Goal: Use online tool/utility: Use online tool/utility

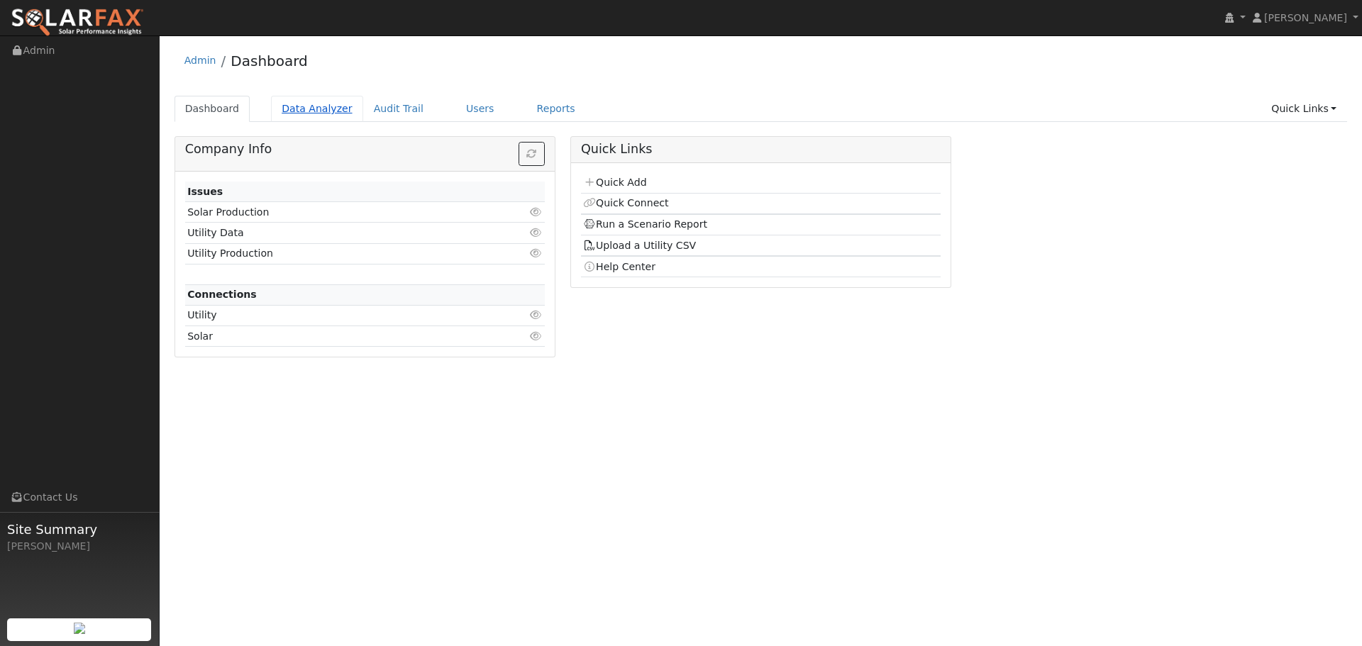
click at [304, 116] on link "Data Analyzer" at bounding box center [317, 109] width 92 height 26
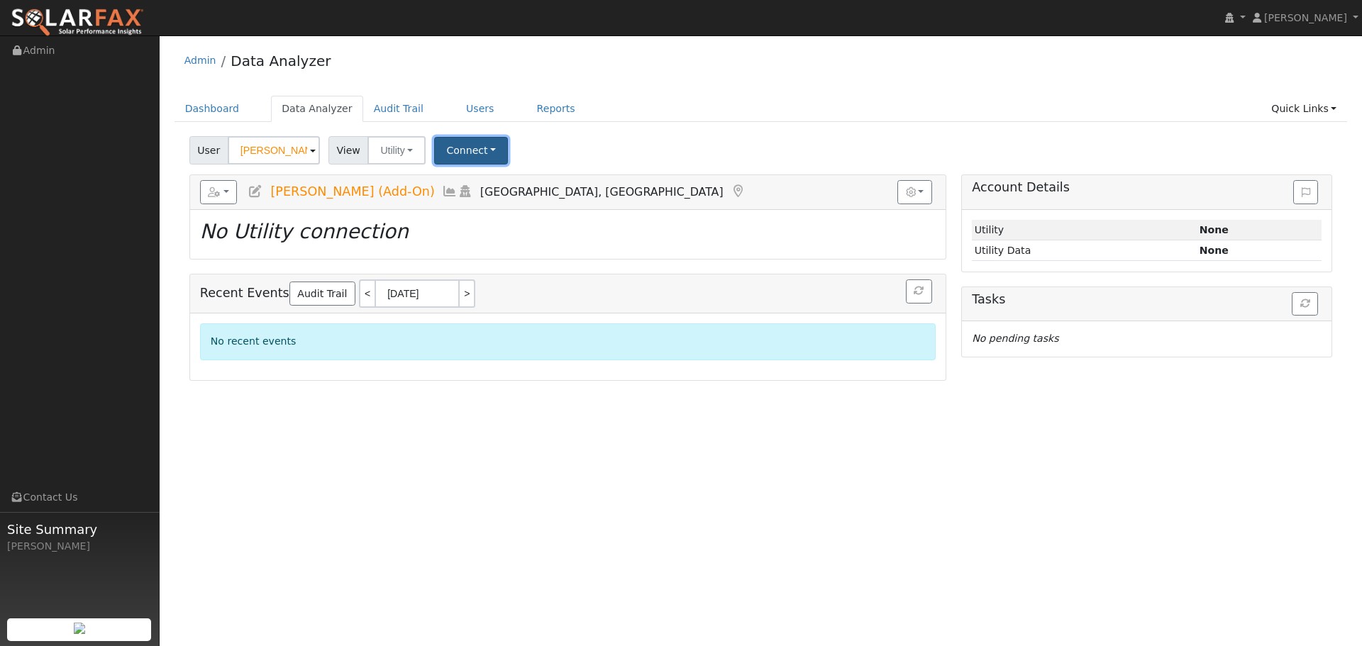
click at [462, 147] on button "Connect" at bounding box center [471, 151] width 74 height 28
click at [498, 179] on link "Select a Provider" at bounding box center [491, 182] width 111 height 20
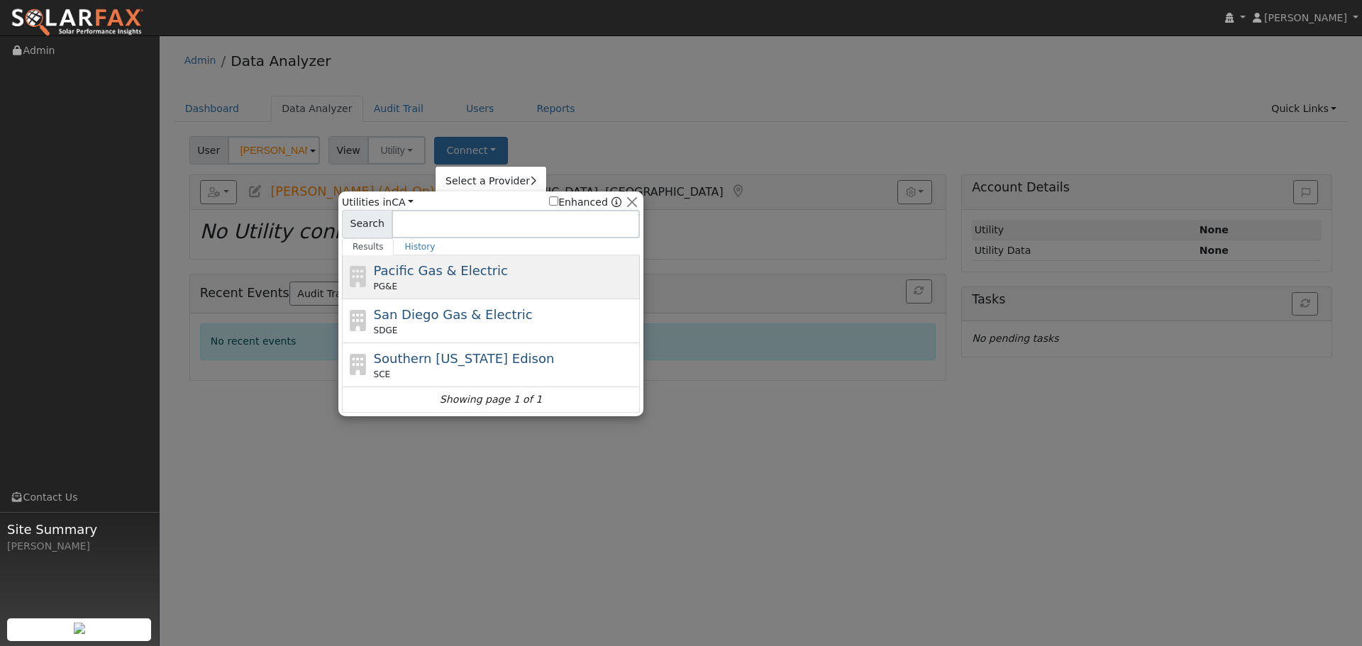
click at [493, 267] on div "Pacific Gas & Electric PG&E" at bounding box center [505, 277] width 263 height 32
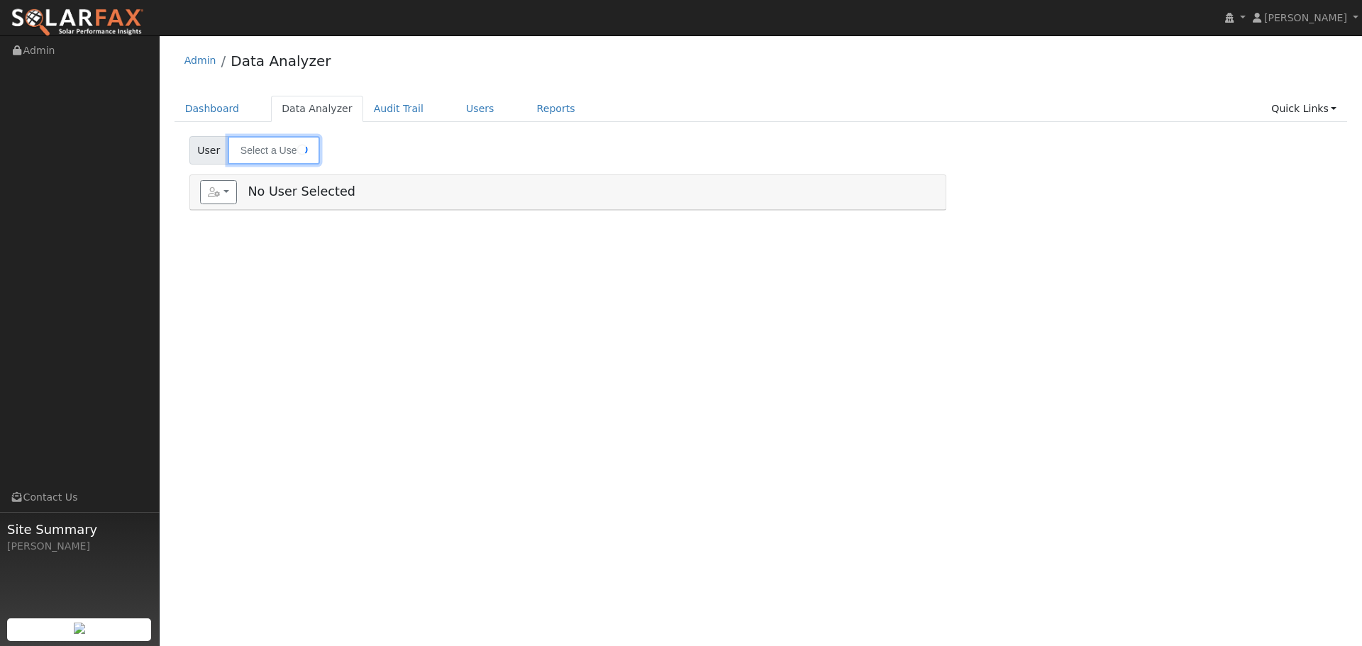
type input "Chuck Lister (Add-On)"
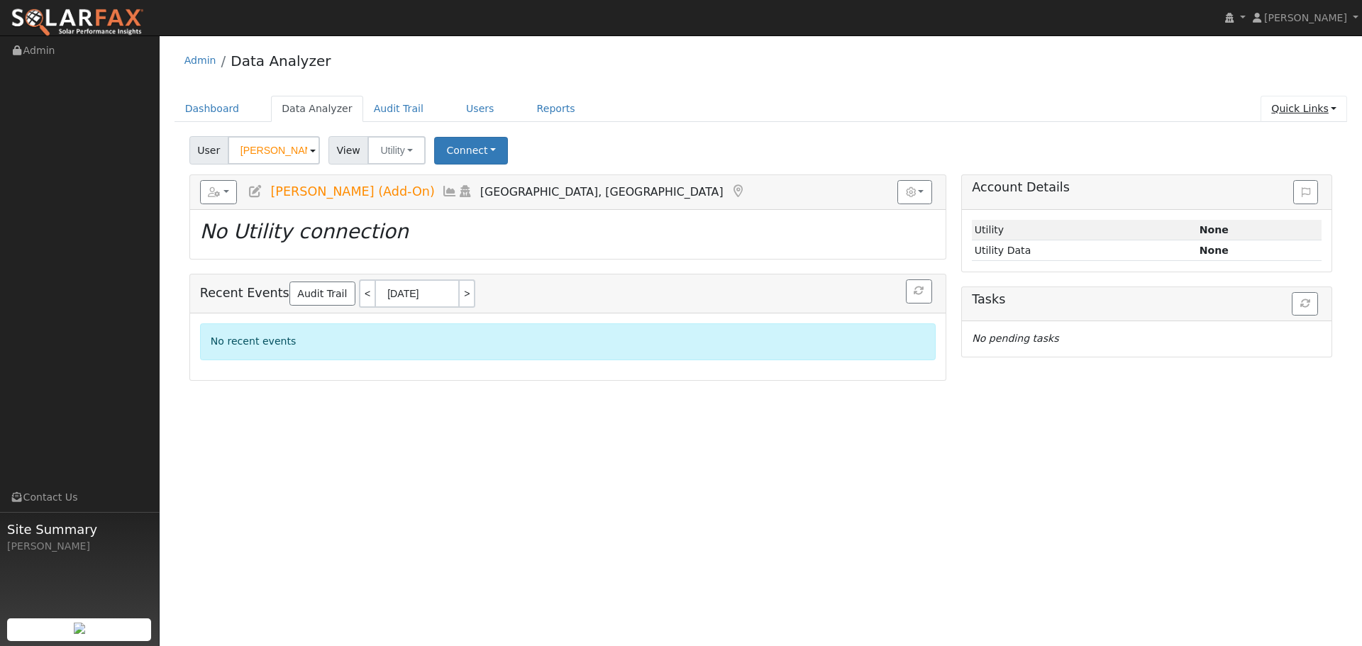
click at [1311, 109] on link "Quick Links" at bounding box center [1303, 109] width 87 height 26
click at [1305, 185] on link "Run a Scenario Report" at bounding box center [1275, 190] width 144 height 20
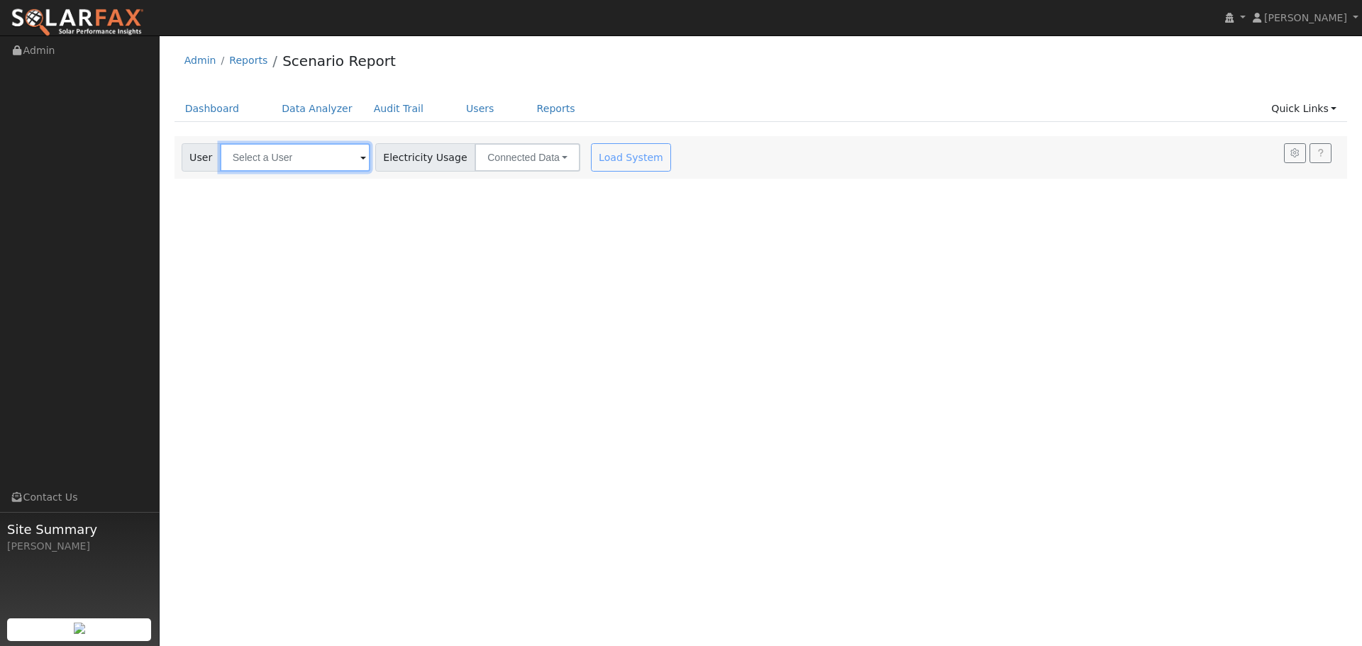
click at [277, 163] on input "text" at bounding box center [295, 157] width 150 height 28
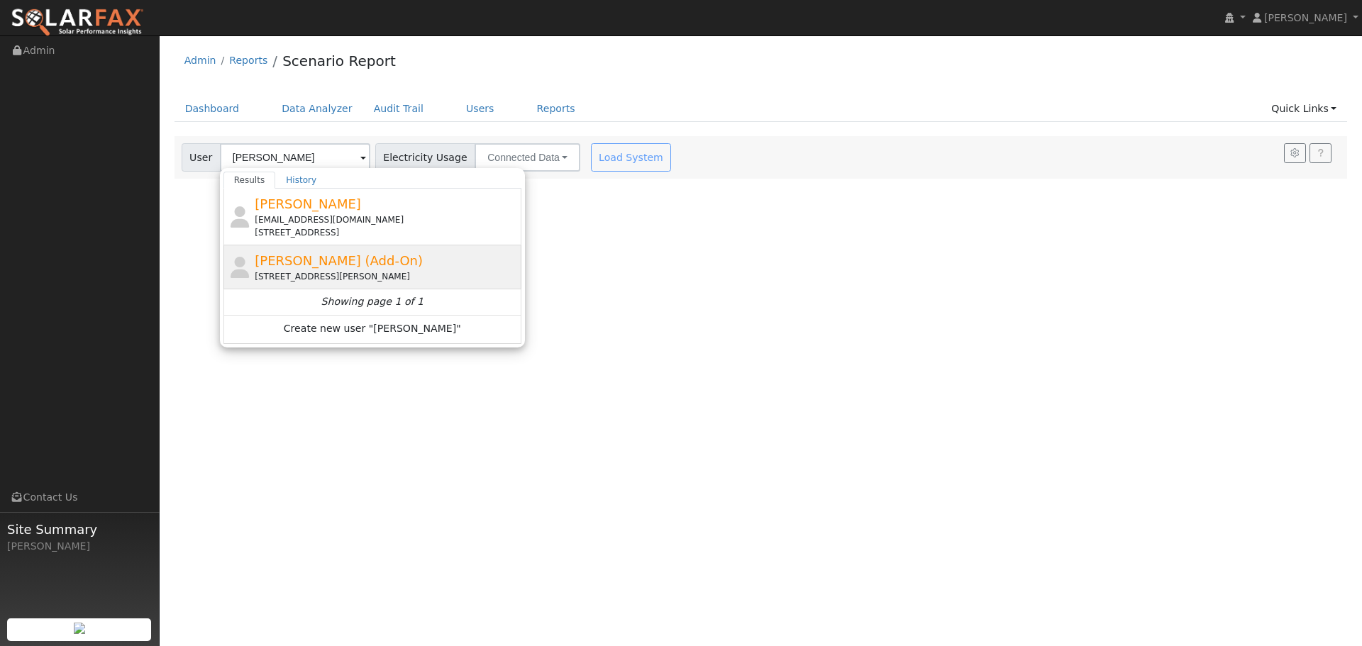
click at [331, 254] on span "[PERSON_NAME] (Add-On)" at bounding box center [339, 260] width 168 height 15
type input "[PERSON_NAME] (Add-On)"
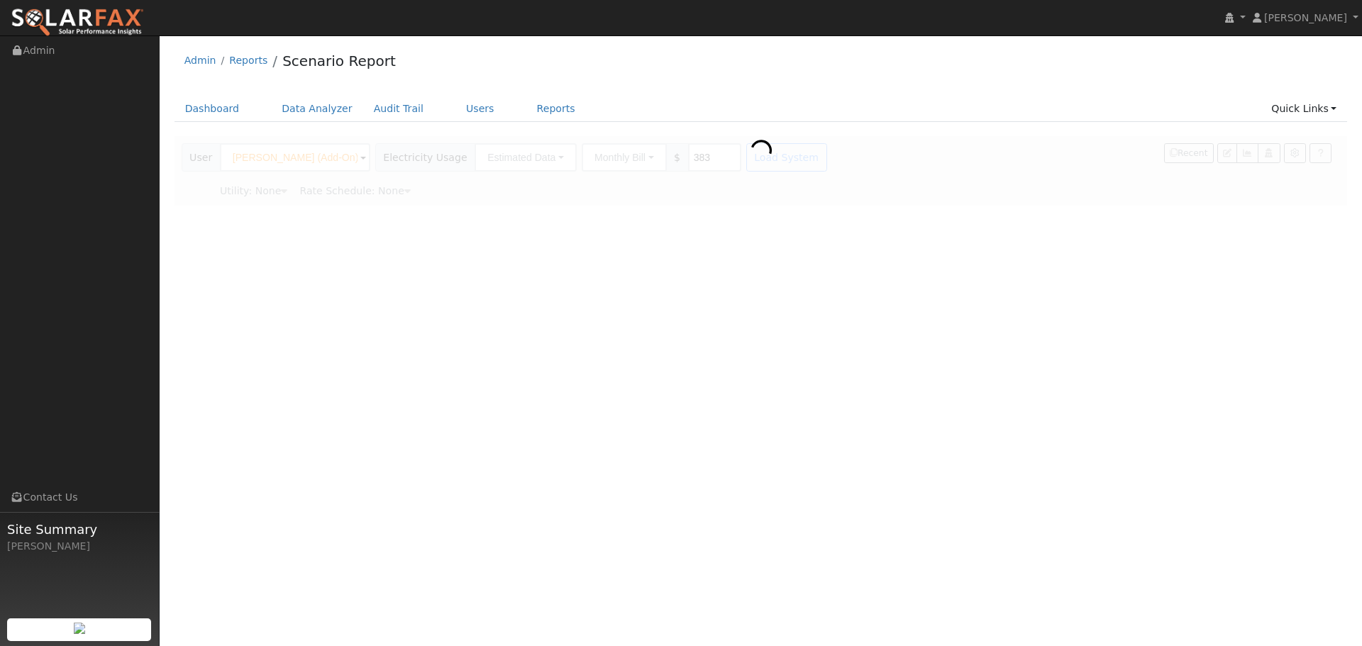
type input "Pacific Gas & Electric"
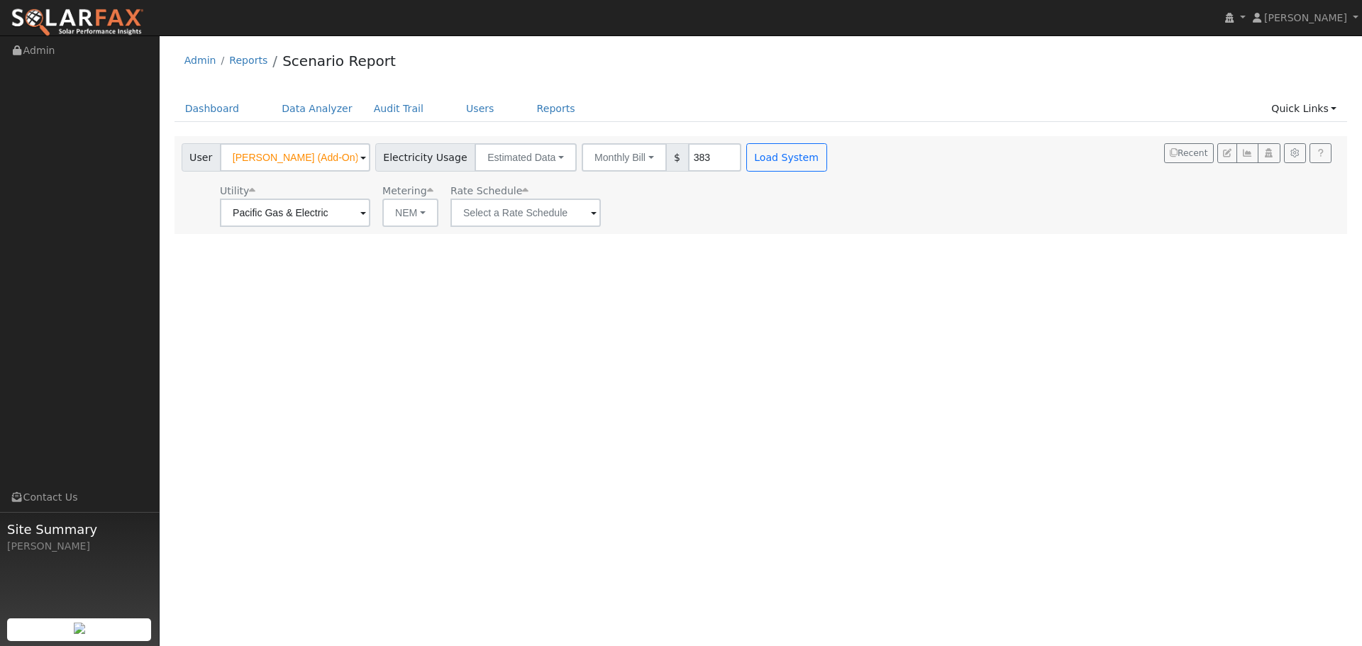
click at [749, 111] on ul "Dashboard Data Analyzer Audit Trail Users Reports Quick Links Quick Add Quick C…" at bounding box center [760, 109] width 1173 height 26
click at [797, 111] on ul "Dashboard Data Analyzer Audit Trail Users Reports Quick Links Quick Add Quick C…" at bounding box center [760, 109] width 1173 height 26
click at [785, 146] on button "Load System" at bounding box center [786, 157] width 81 height 28
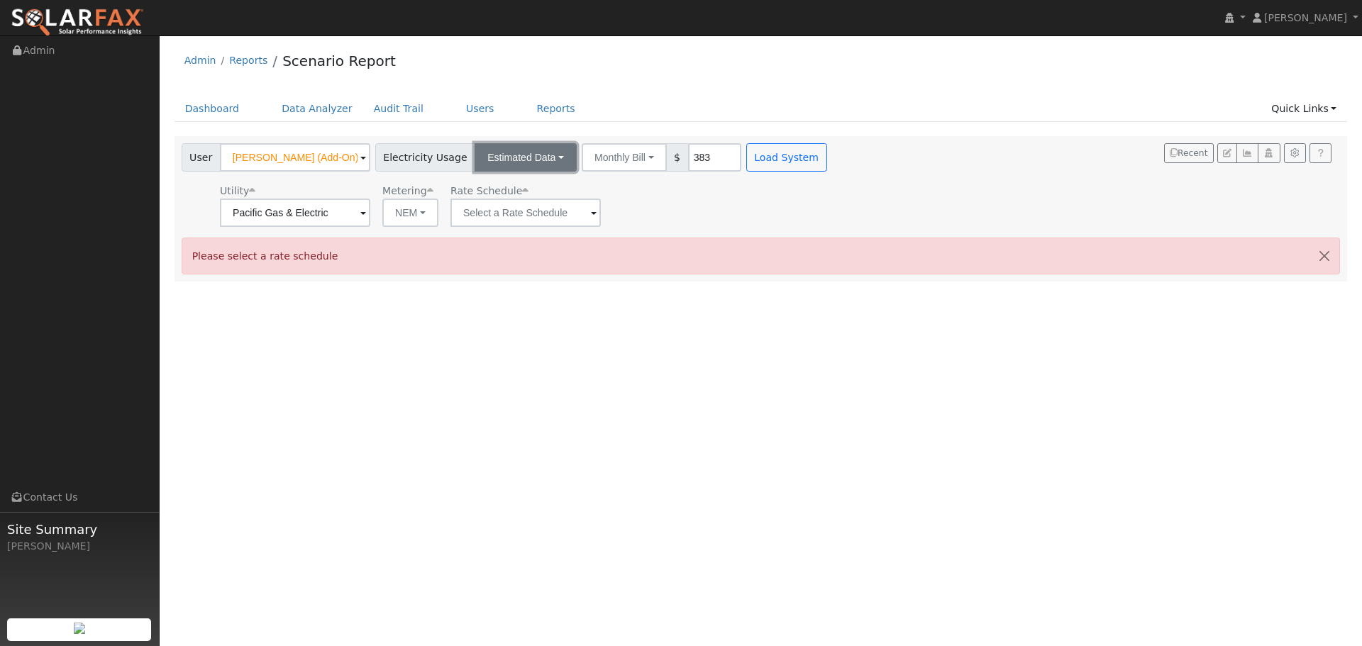
click at [509, 160] on button "Estimated Data" at bounding box center [526, 157] width 102 height 28
click at [725, 112] on ul "Dashboard Data Analyzer Audit Trail Users Reports Quick Links Quick Add Quick C…" at bounding box center [760, 109] width 1173 height 26
click at [619, 155] on button "Monthly Bill" at bounding box center [624, 157] width 85 height 28
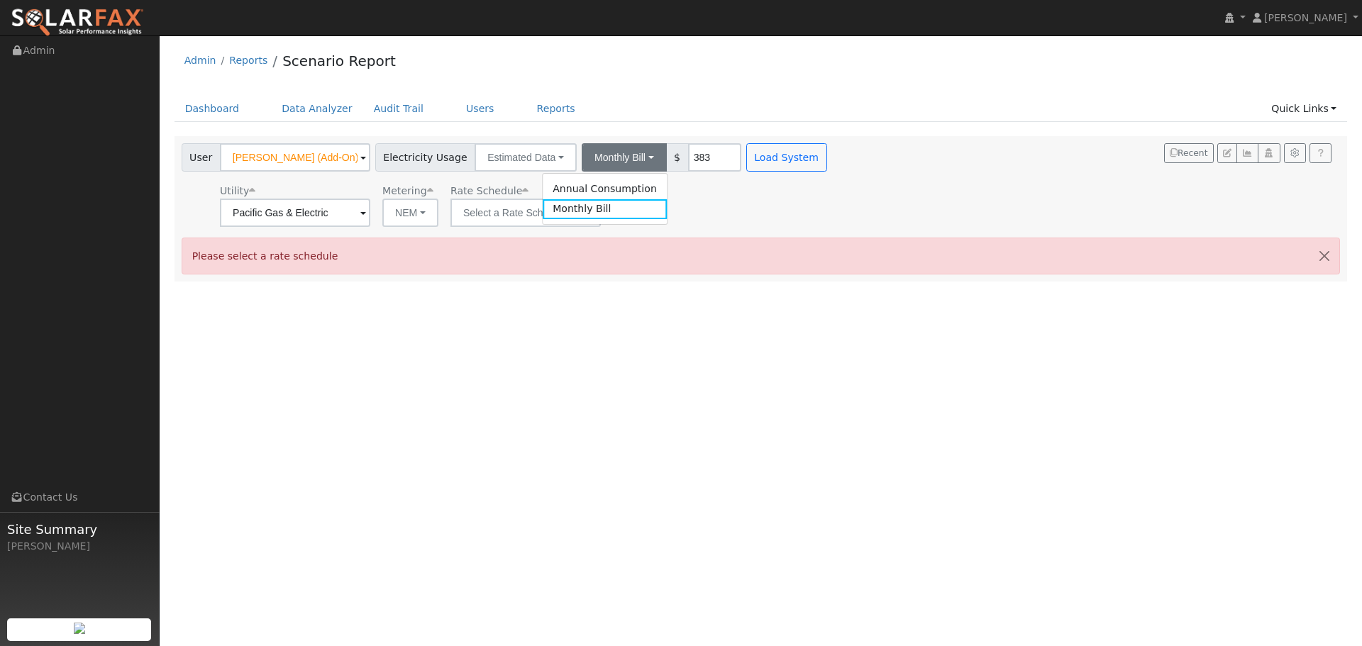
click at [684, 113] on ul "Dashboard Data Analyzer Audit Trail Users Reports Quick Links Quick Add Quick C…" at bounding box center [760, 109] width 1173 height 26
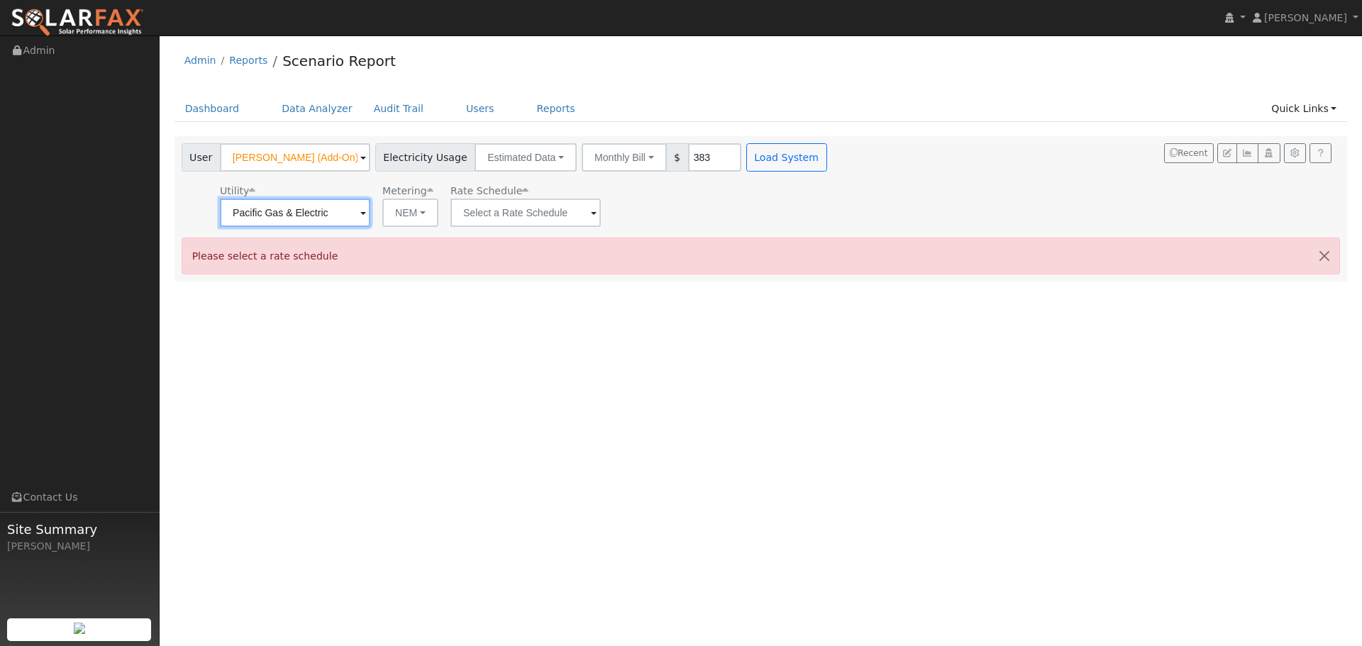
click at [356, 213] on input "Pacific Gas & Electric" at bounding box center [295, 213] width 150 height 28
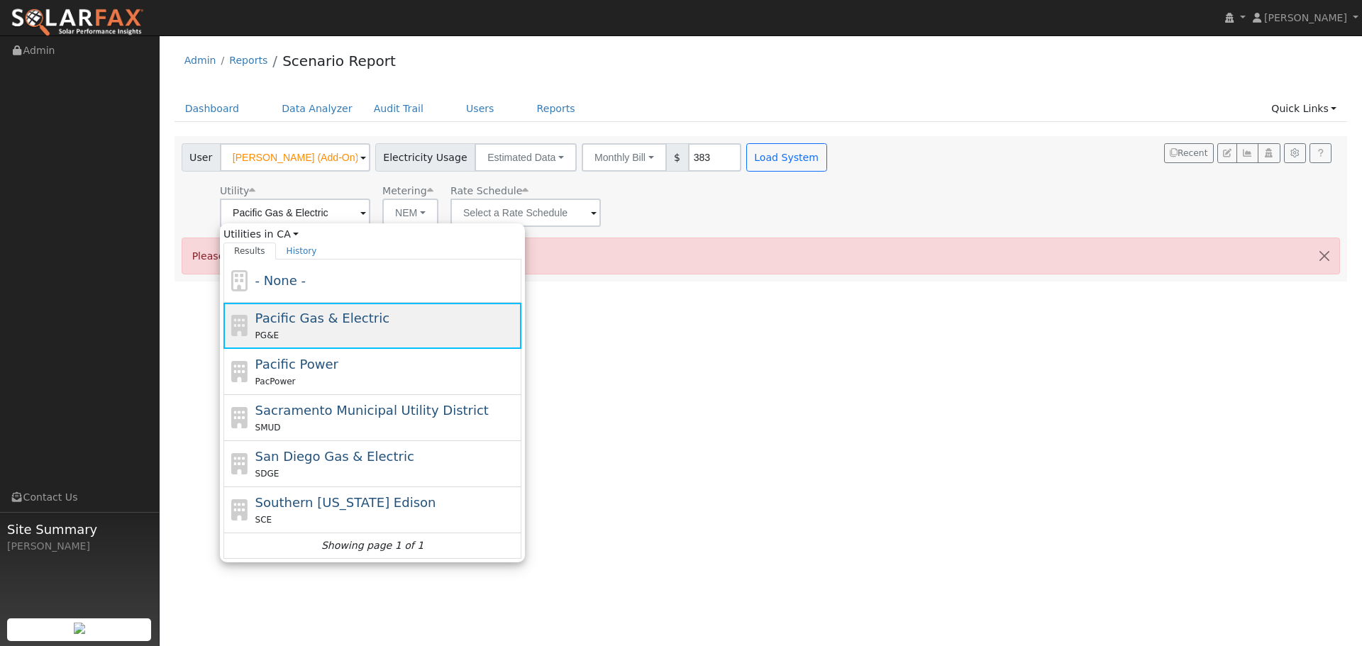
click at [418, 309] on div "Pacific Gas & Electric PG&E" at bounding box center [386, 326] width 263 height 34
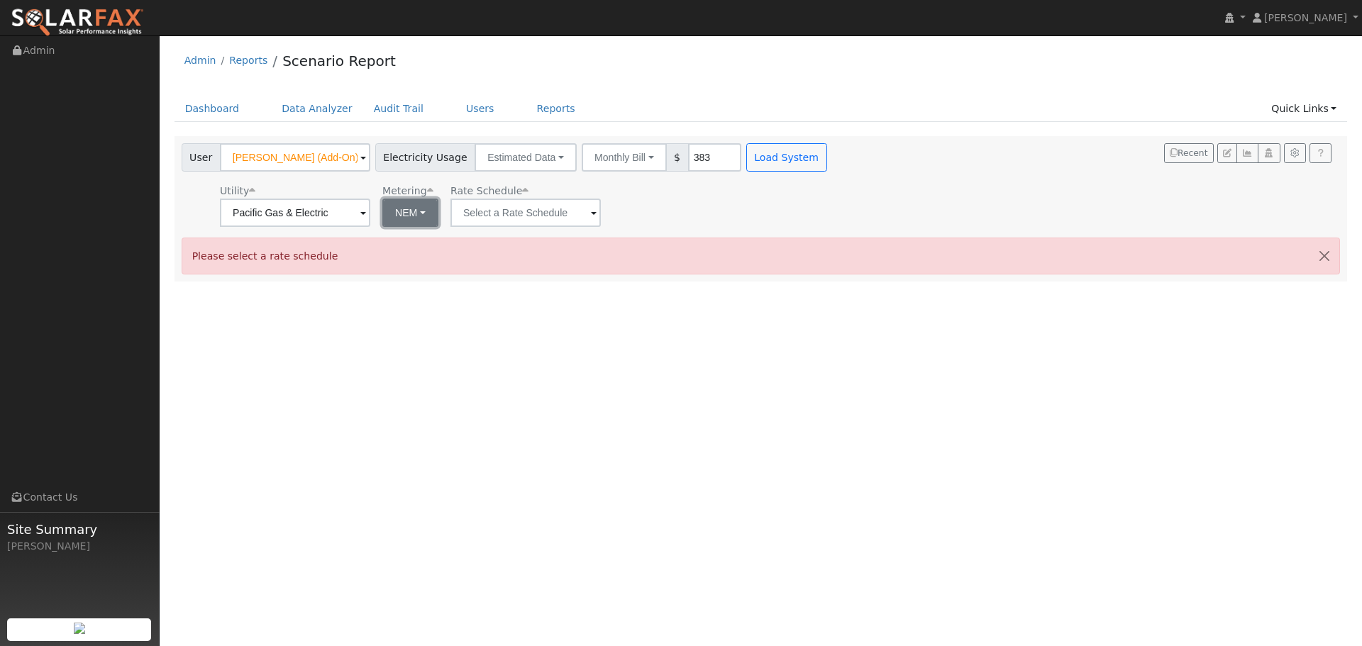
click at [430, 216] on button "NEM" at bounding box center [410, 213] width 56 height 28
click at [655, 216] on div "Utility Pacific Gas & Electric Metering NEM NEM NBT Rate Schedule" at bounding box center [506, 203] width 654 height 48
click at [767, 163] on button "Load System" at bounding box center [786, 157] width 81 height 28
click at [619, 155] on button "Monthly Bill" at bounding box center [624, 157] width 85 height 28
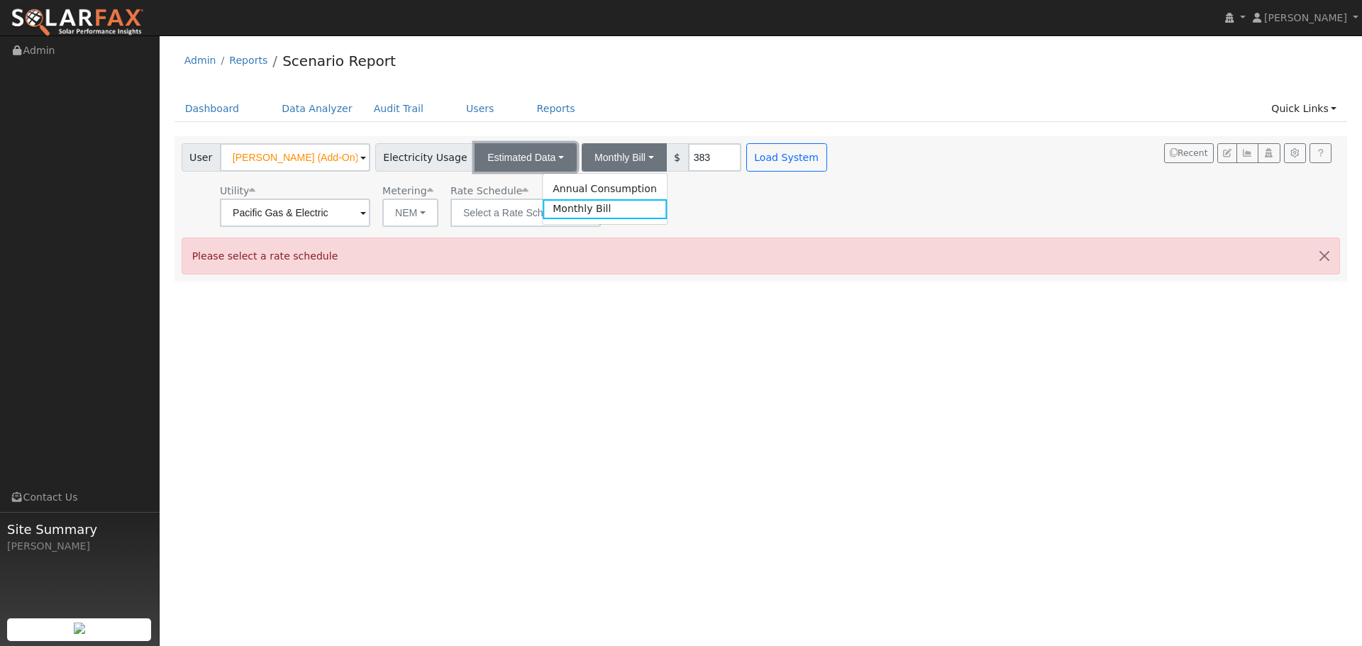
click at [533, 151] on button "Estimated Data" at bounding box center [526, 157] width 102 height 28
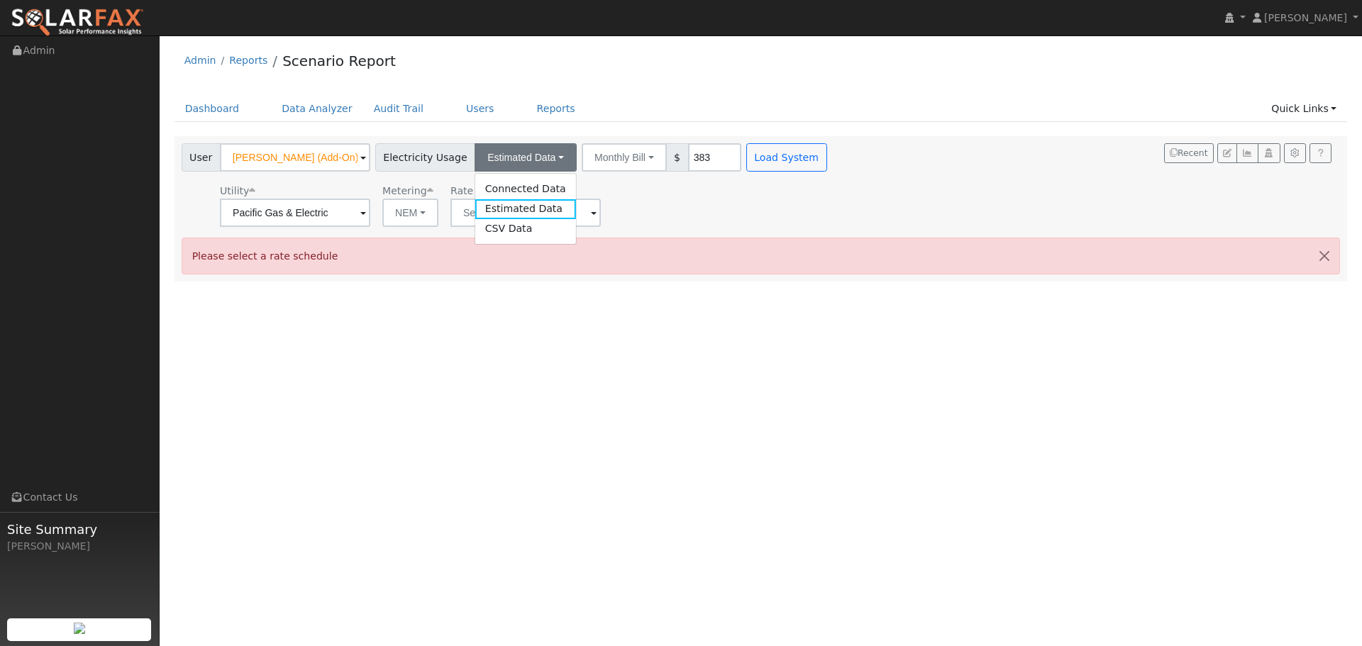
click at [664, 126] on div "Dashboard Data Analyzer Audit Trail Users Reports Quick Links Quick Add Quick C…" at bounding box center [760, 116] width 1173 height 40
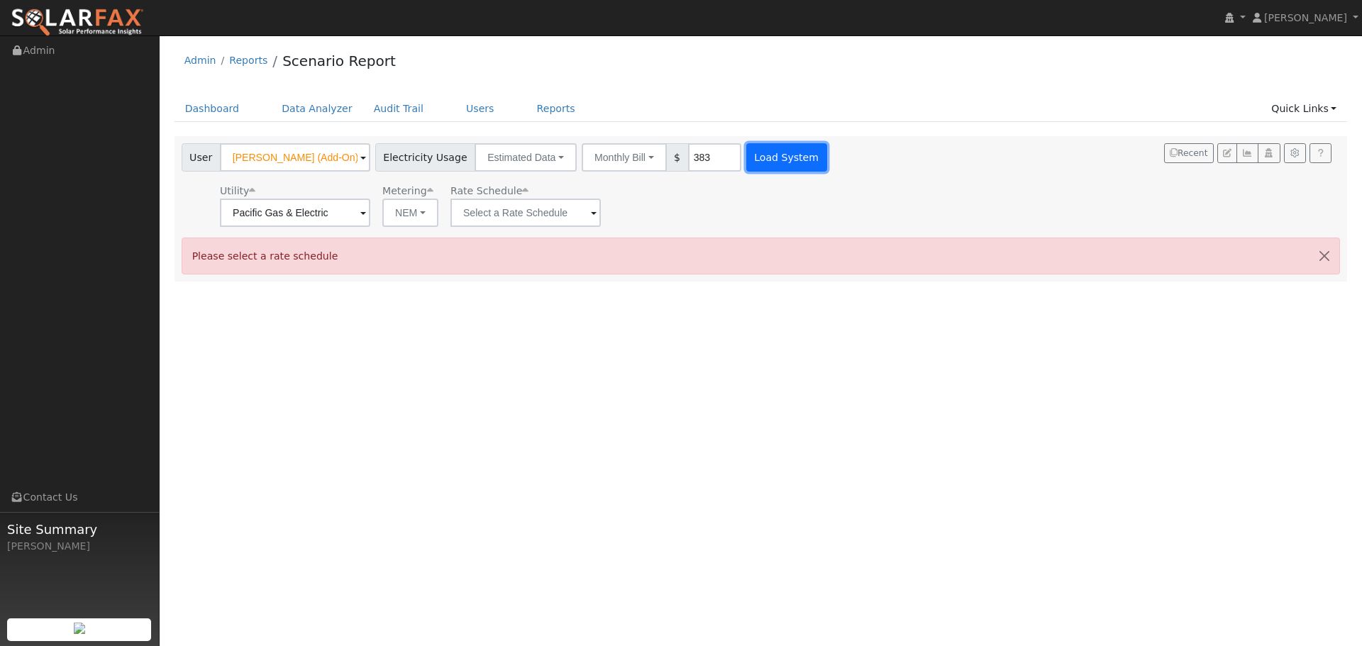
click at [765, 153] on button "Load System" at bounding box center [786, 157] width 81 height 28
click at [533, 217] on input "text" at bounding box center [525, 213] width 150 height 28
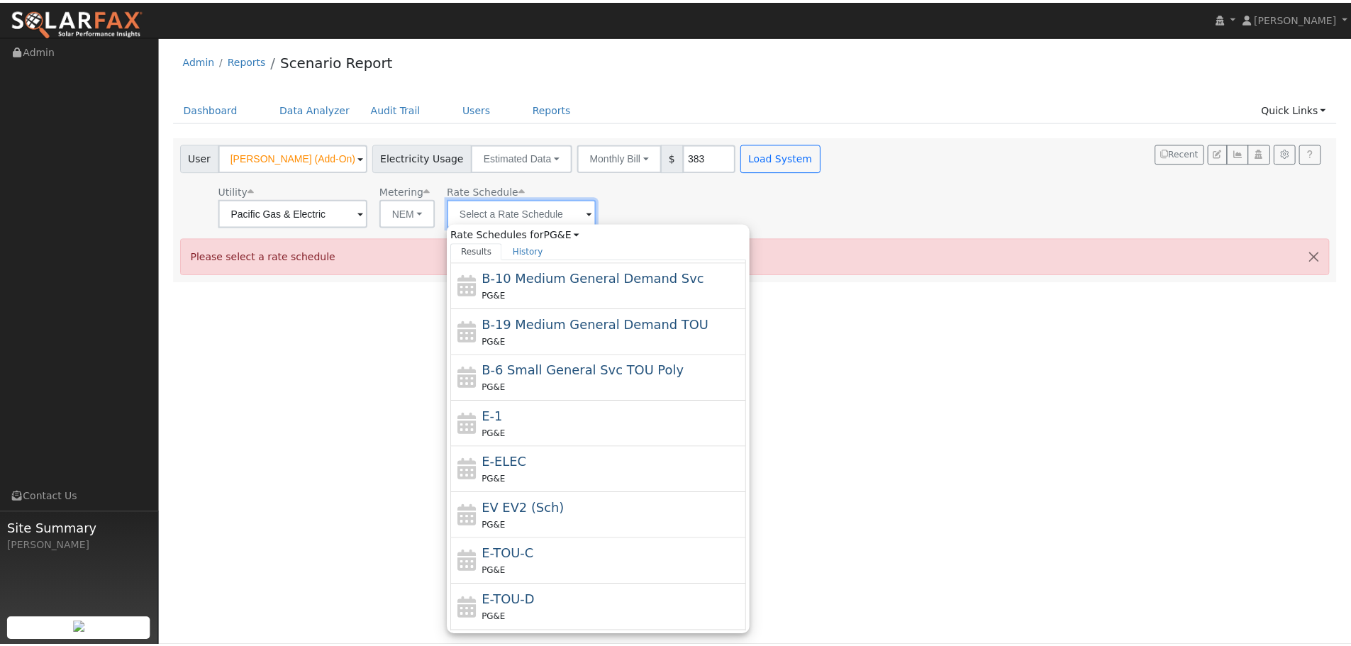
scroll to position [60, 0]
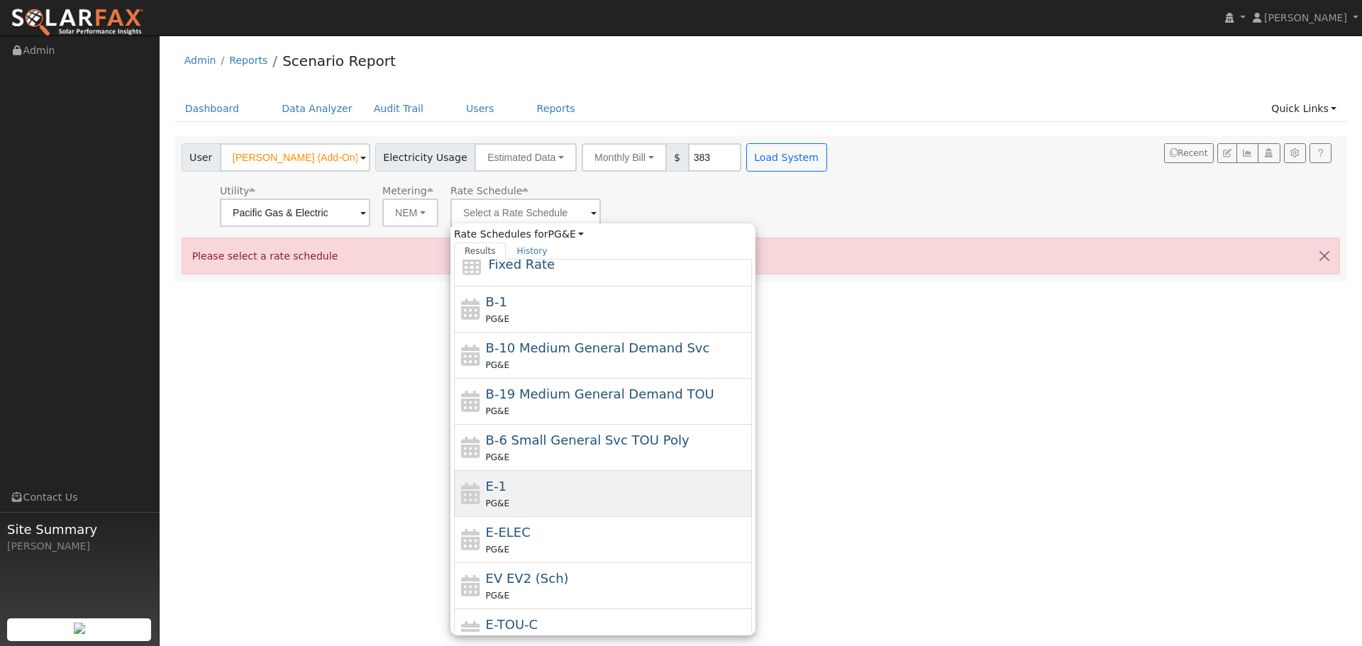
click at [610, 497] on div "PG&E" at bounding box center [617, 503] width 263 height 15
type input "E-1"
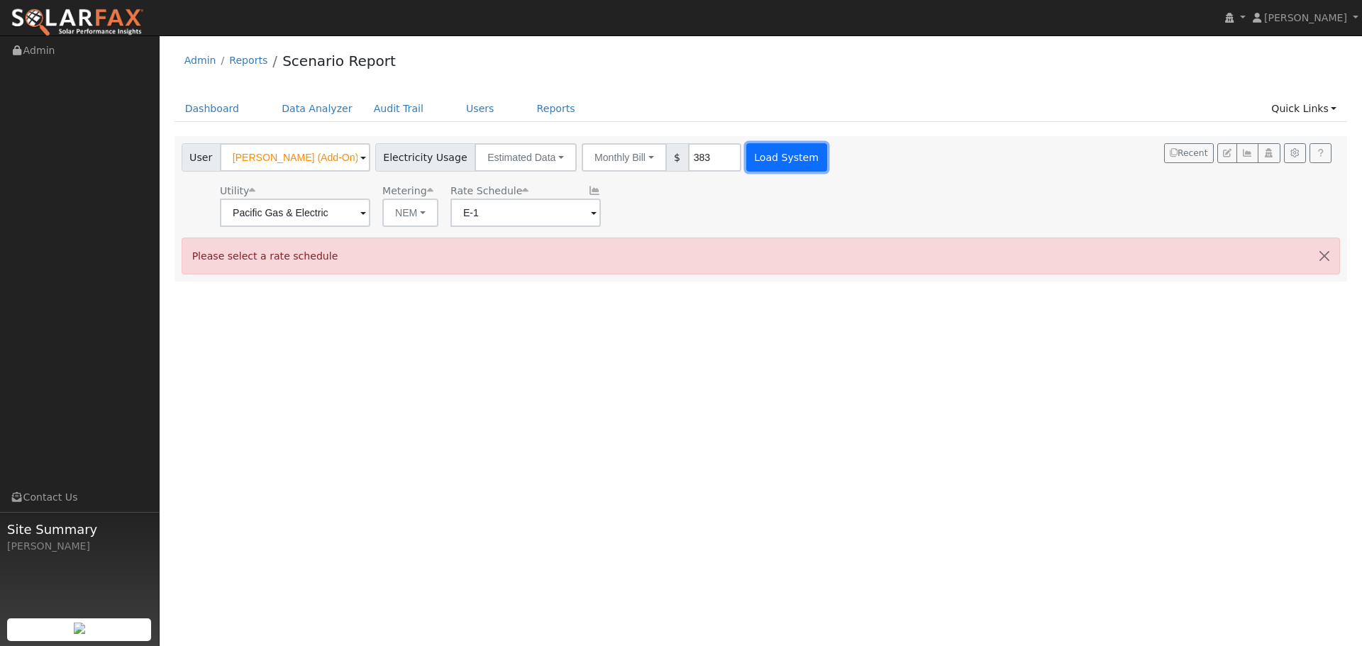
click at [778, 165] on button "Load System" at bounding box center [786, 157] width 81 height 28
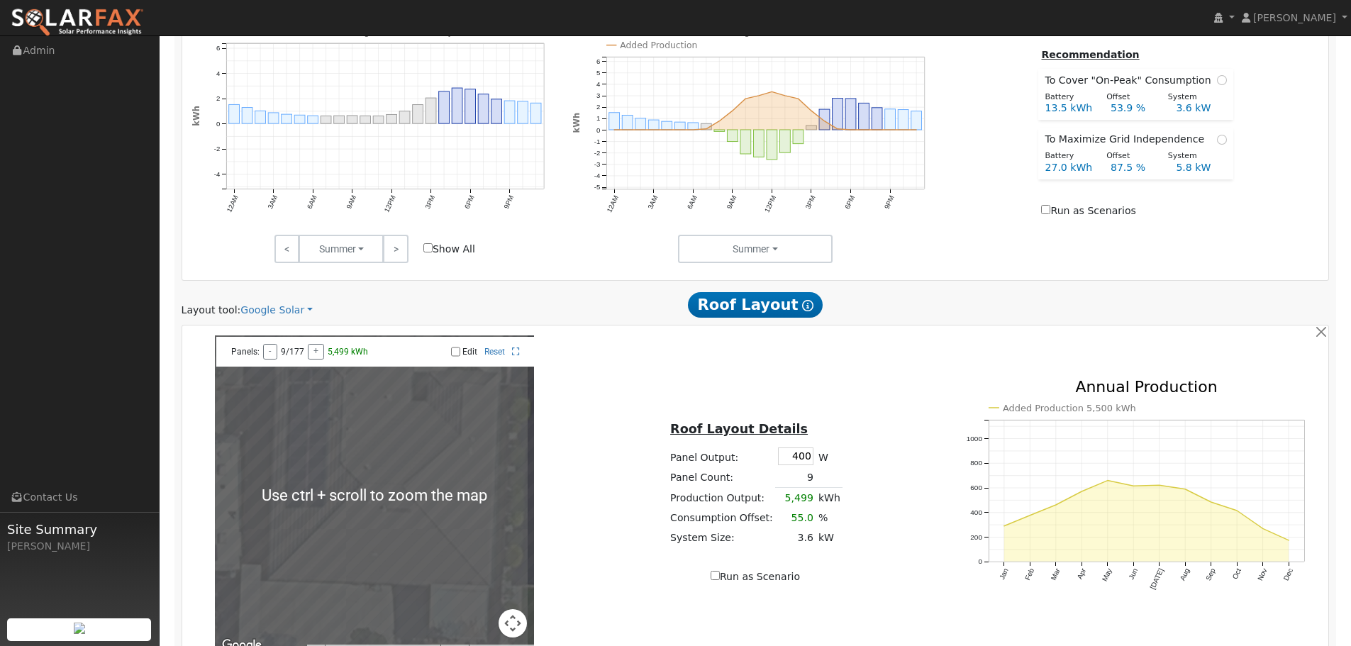
scroll to position [528, 0]
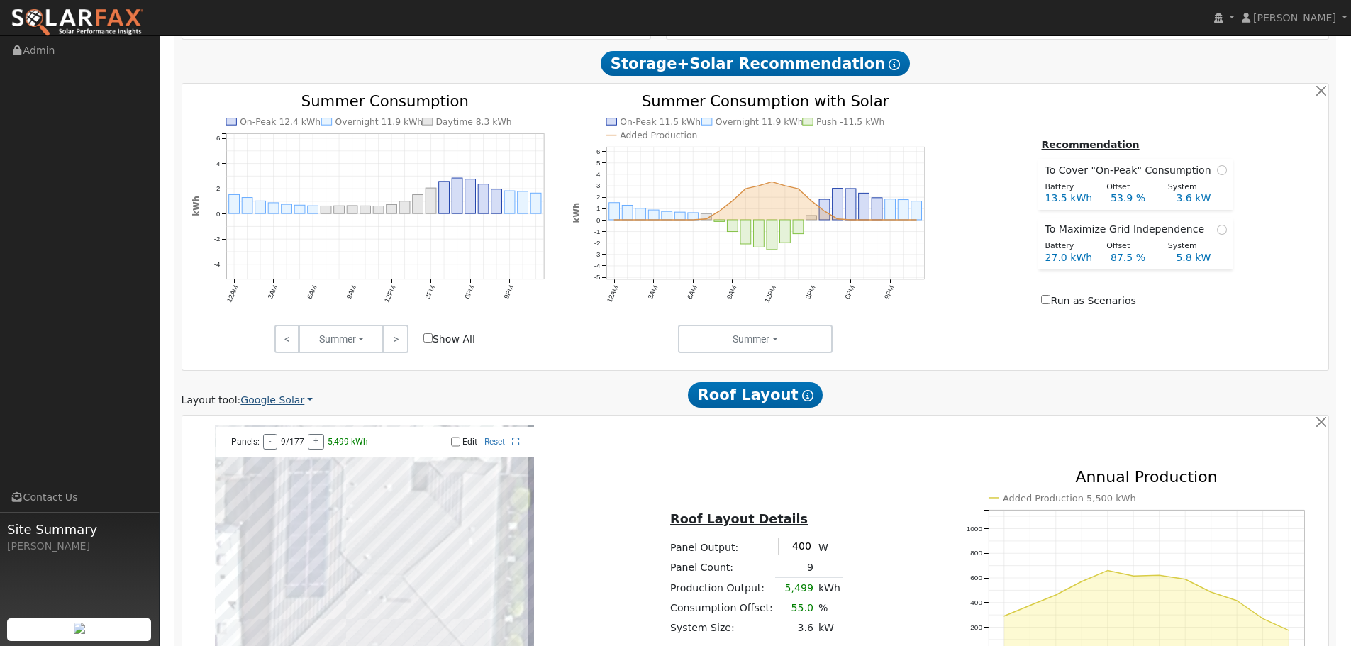
click at [278, 401] on link "Google Solar" at bounding box center [276, 400] width 72 height 15
click at [284, 466] on link "Aurora" at bounding box center [286, 465] width 99 height 20
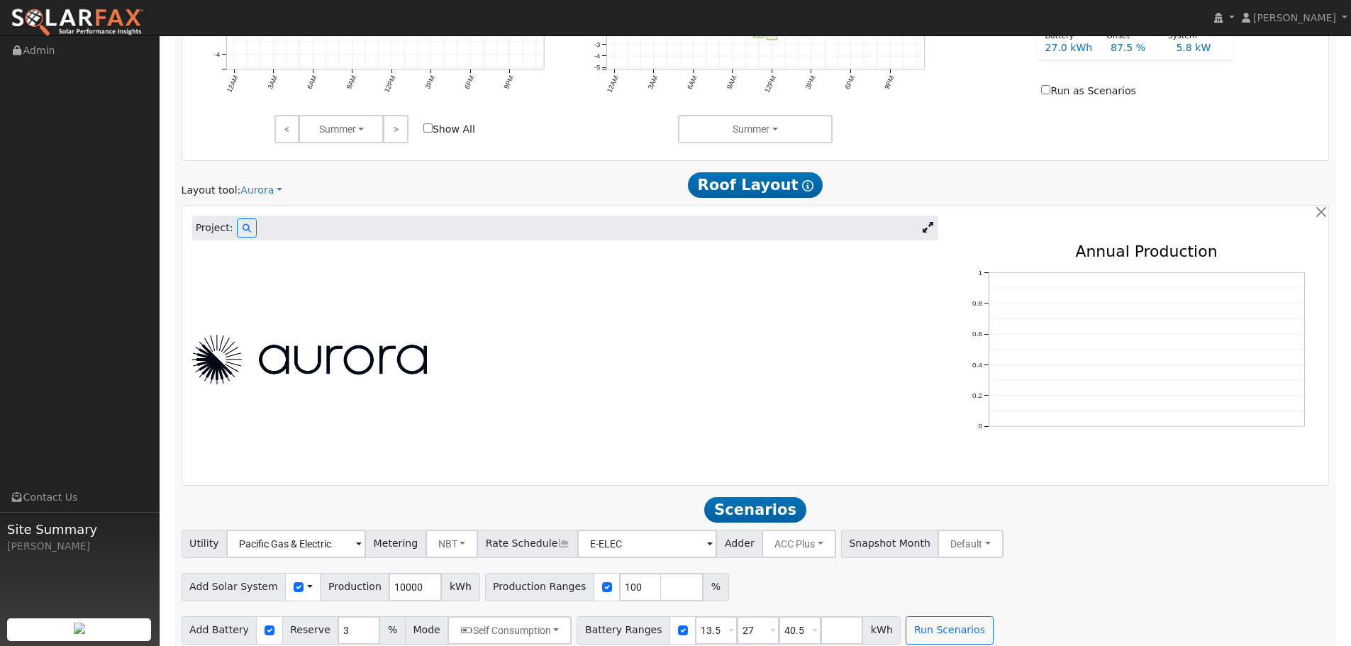
scroll to position [751, 0]
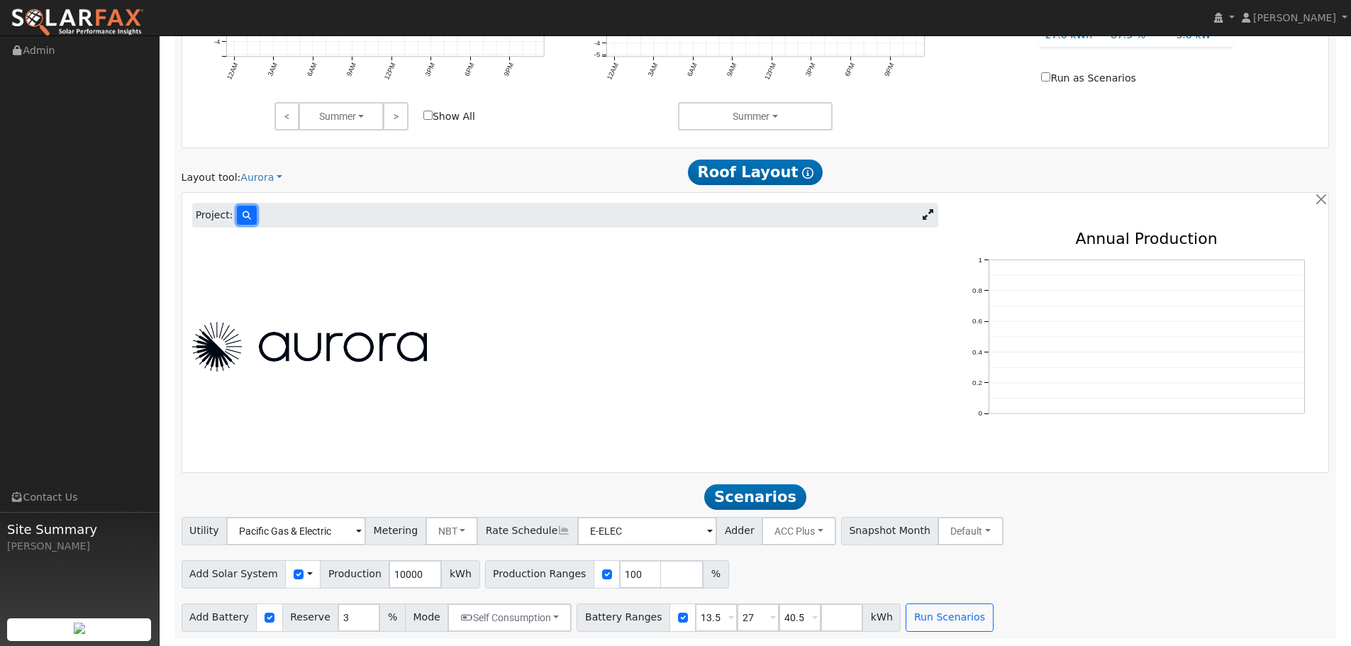
click at [237, 209] on button at bounding box center [247, 215] width 20 height 19
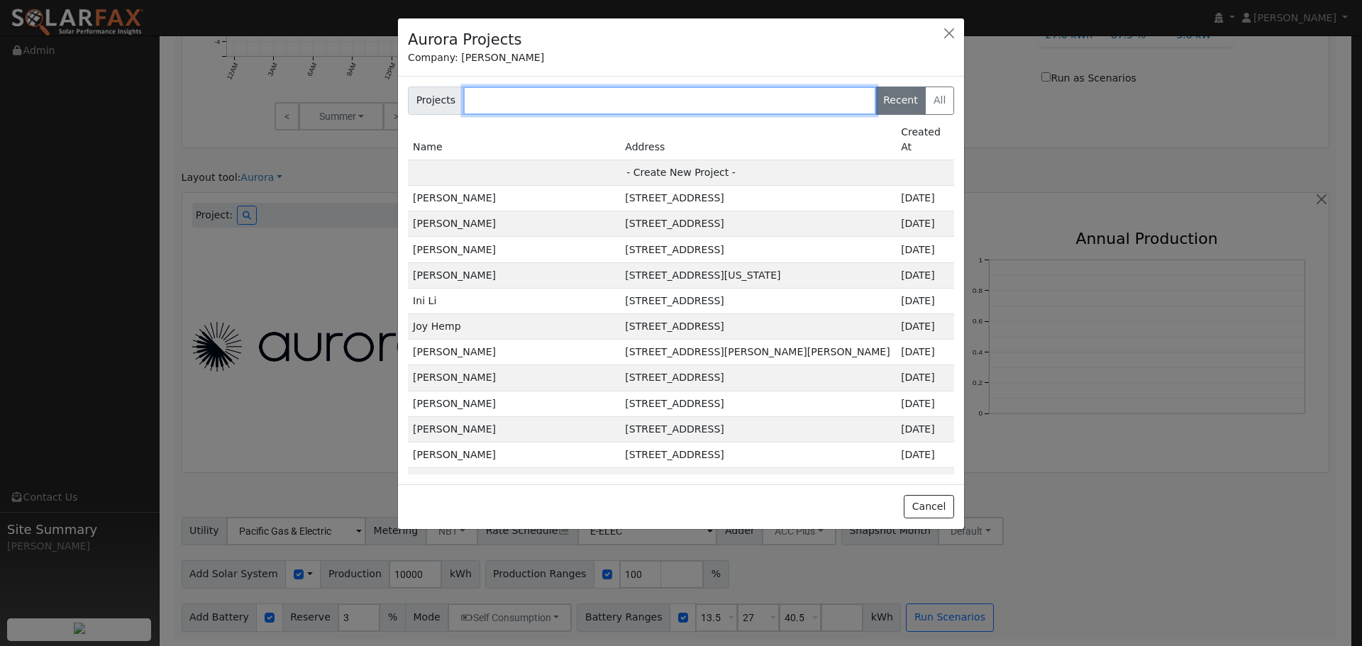
click at [526, 103] on input "text" at bounding box center [669, 101] width 413 height 28
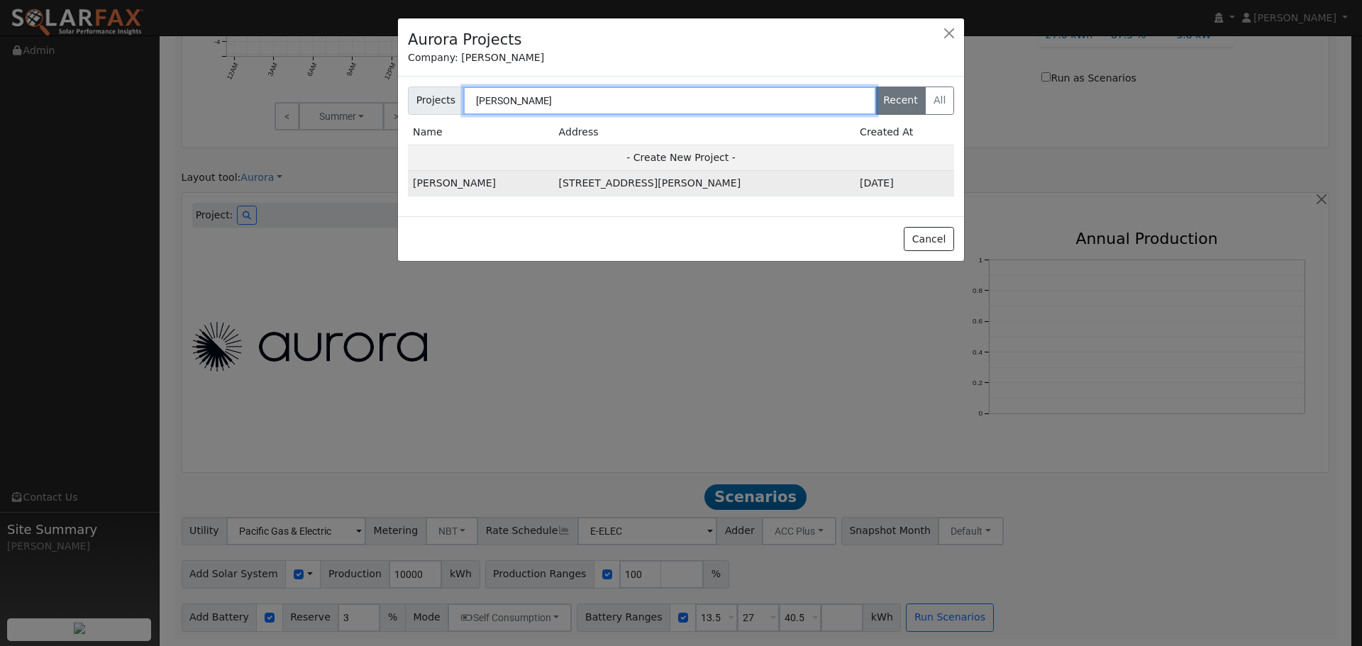
type input "[PERSON_NAME]"
click at [454, 192] on td "[PERSON_NAME]" at bounding box center [481, 184] width 146 height 26
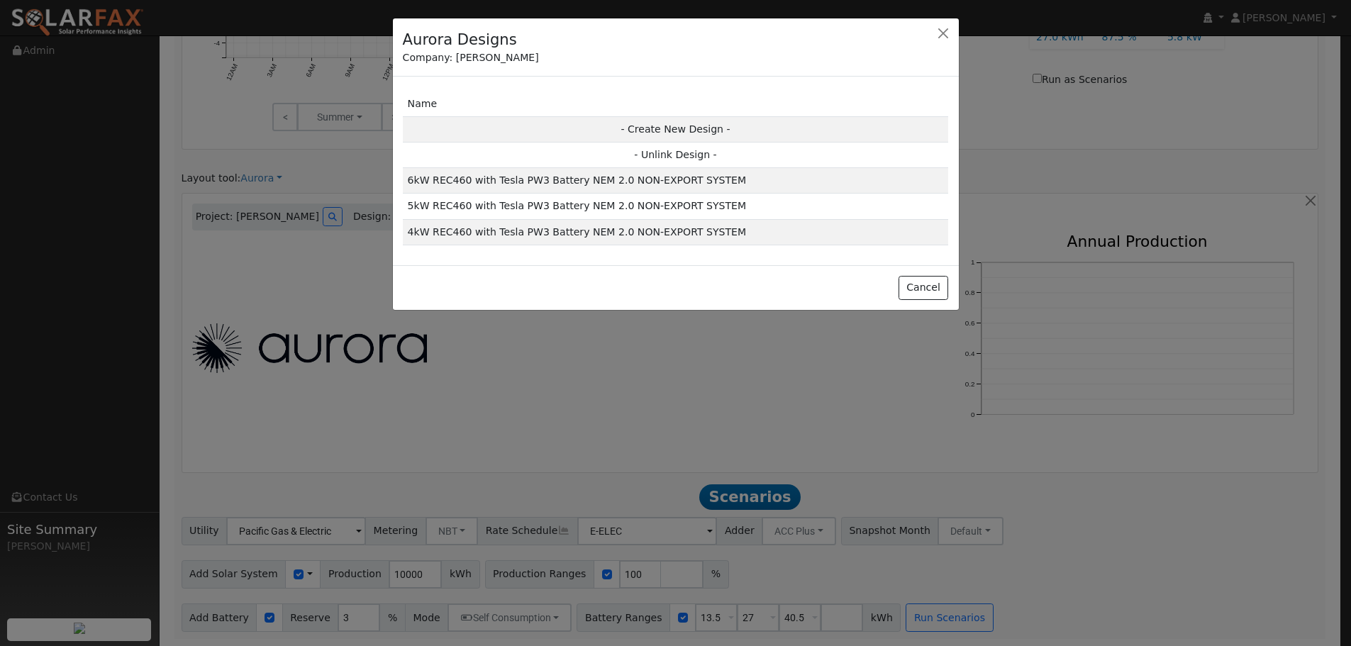
scroll to position [753, 0]
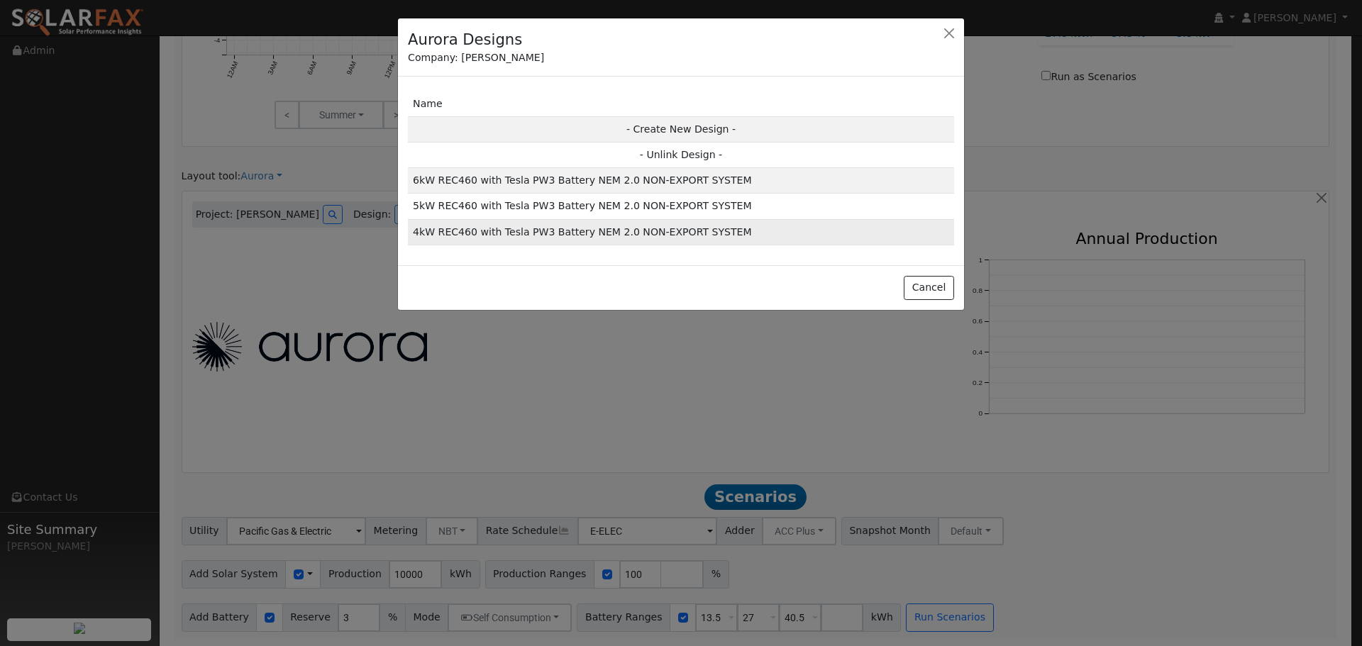
click at [580, 233] on td "4kW REC460 with Tesla PW3 Battery NEM 2.0 NON-EXPORT SYSTEM" at bounding box center [681, 232] width 546 height 26
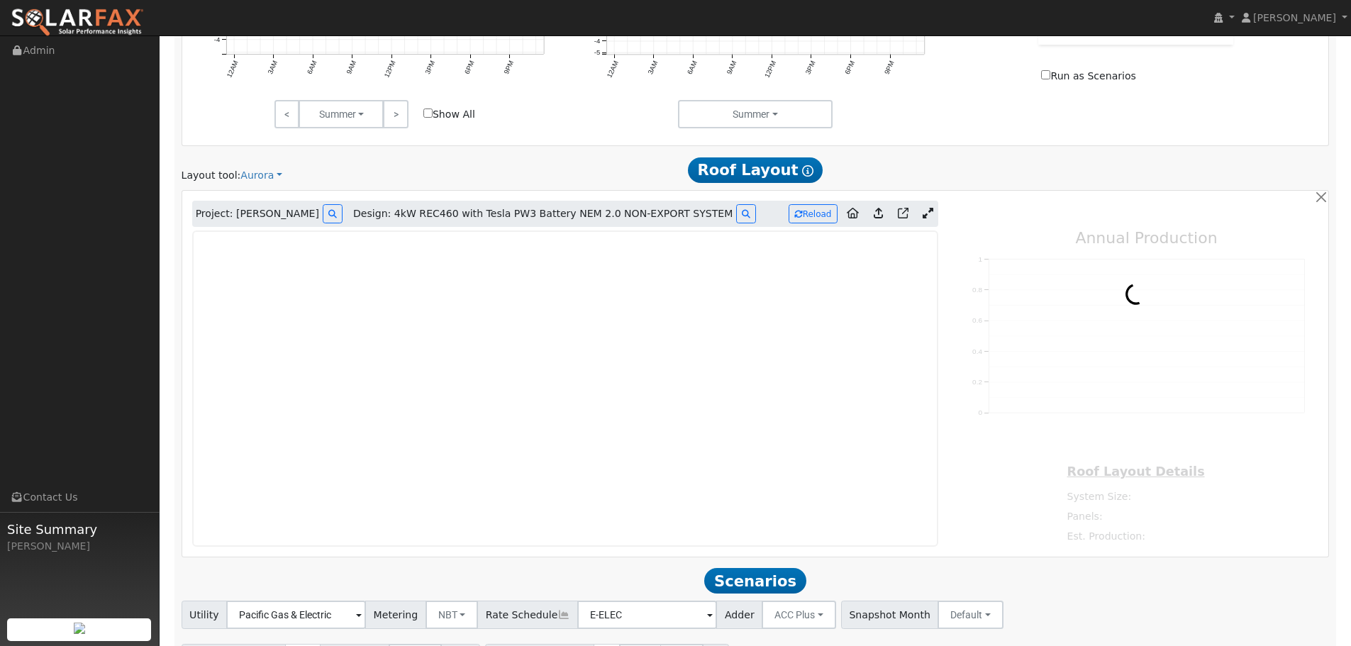
type input "6003"
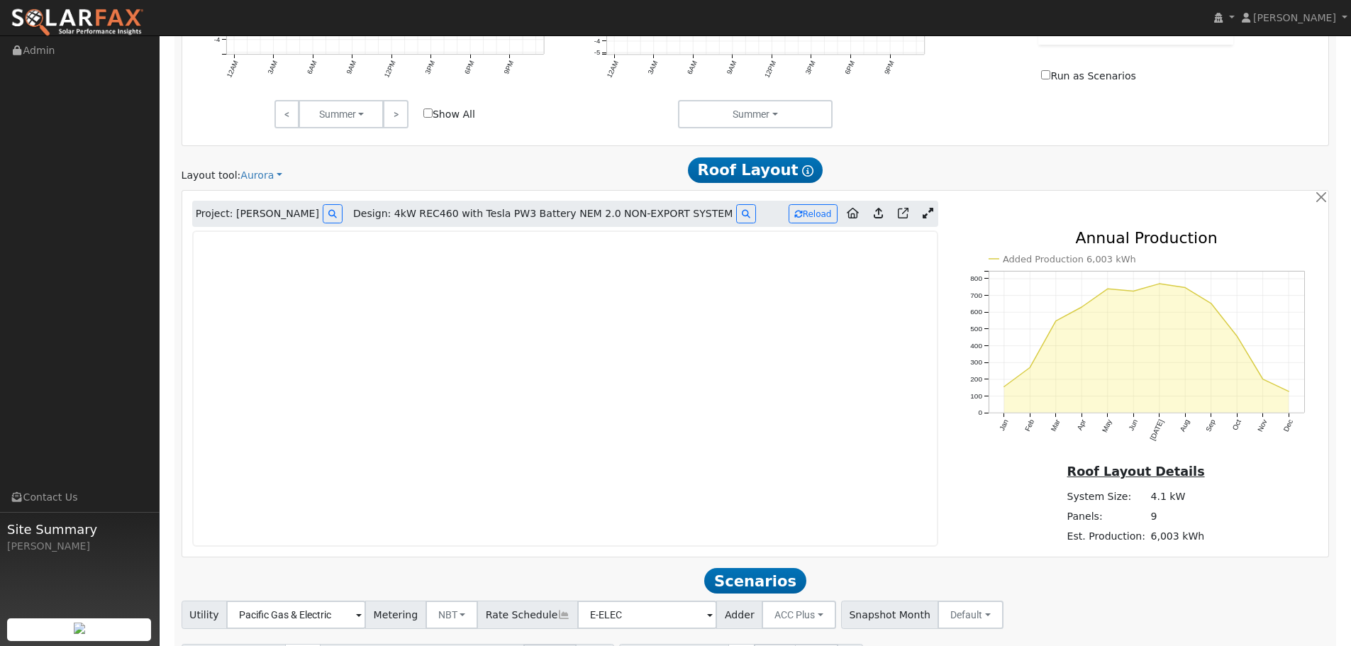
click at [926, 218] on icon at bounding box center [928, 213] width 11 height 11
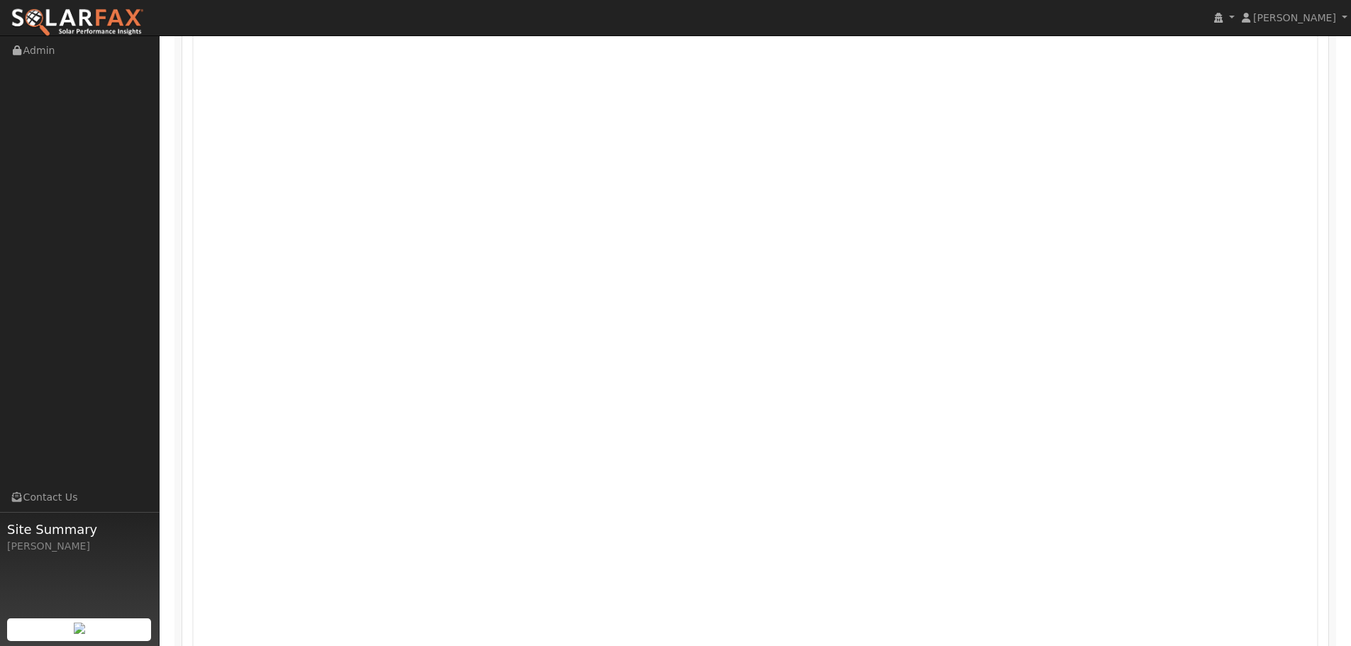
scroll to position [965, 0]
